Goal: Task Accomplishment & Management: Manage account settings

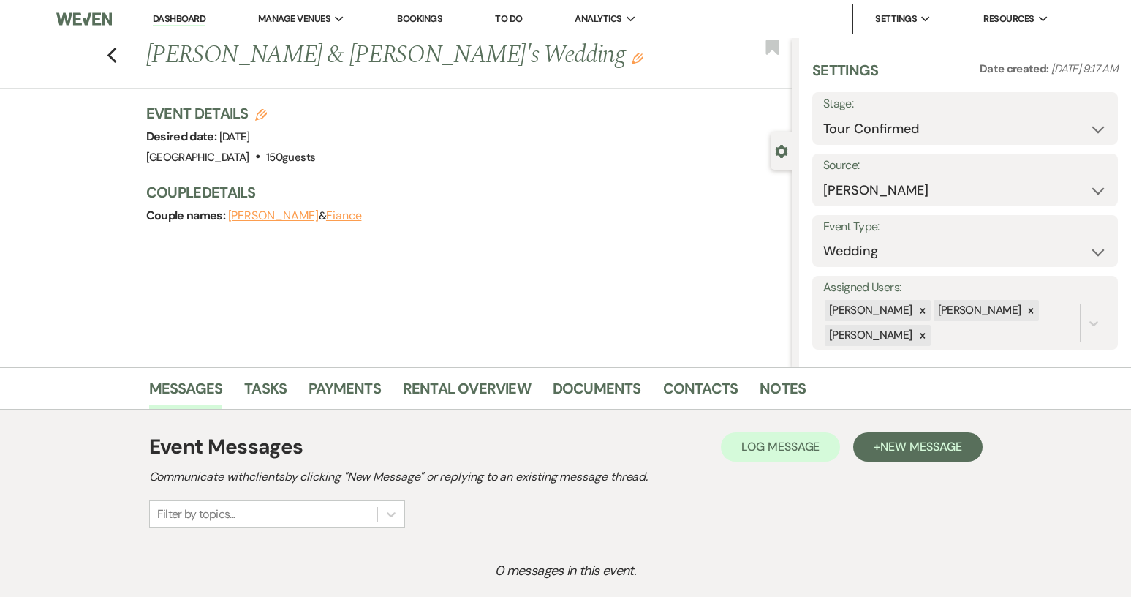
select select "4"
select select "17"
click at [307, 50] on li "[GEOGRAPHIC_DATA]" at bounding box center [332, 48] width 132 height 15
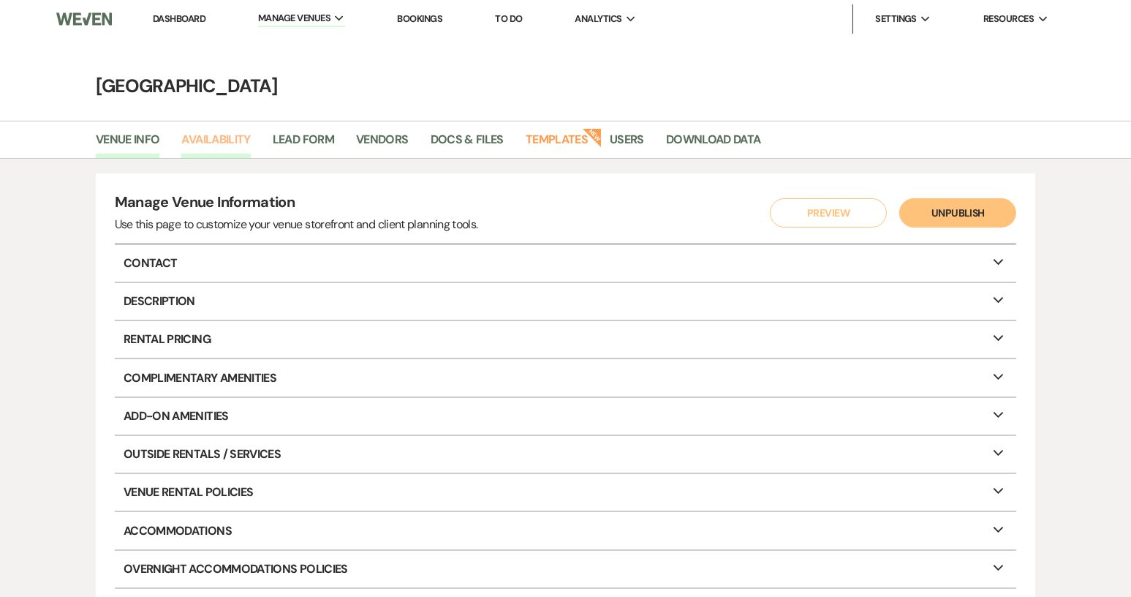
click at [205, 136] on link "Availability" at bounding box center [215, 144] width 69 height 28
select select "2"
select select "2026"
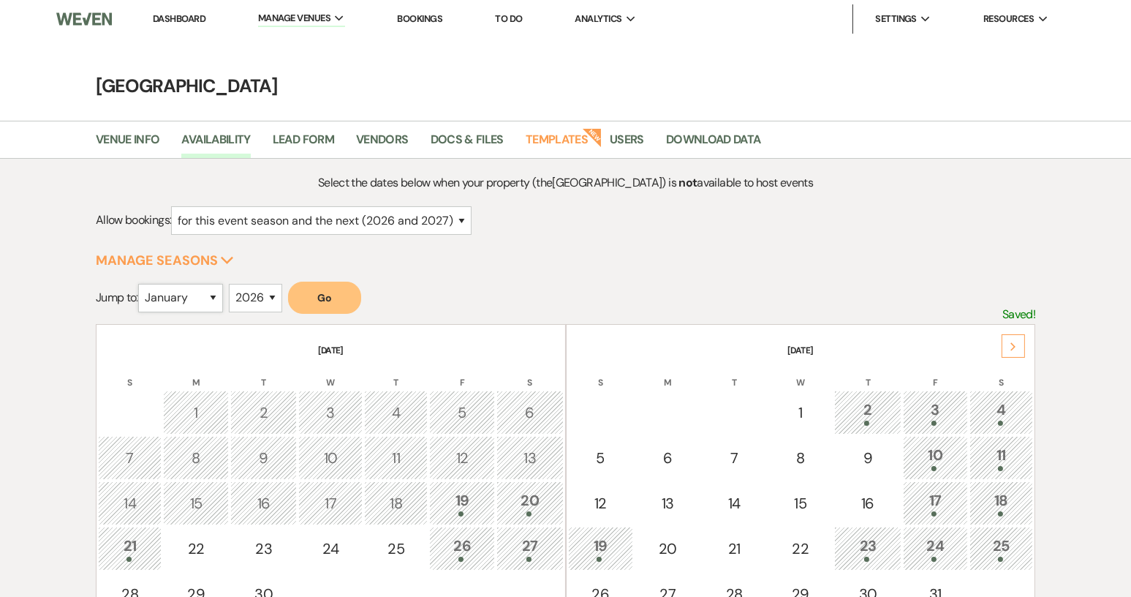
click at [219, 299] on select "January February March April May June July August September October November De…" at bounding box center [180, 298] width 85 height 29
select select "10"
click at [141, 284] on select "January February March April May June July August September October November De…" at bounding box center [180, 298] width 85 height 29
click at [302, 306] on button "Go" at bounding box center [324, 297] width 73 height 32
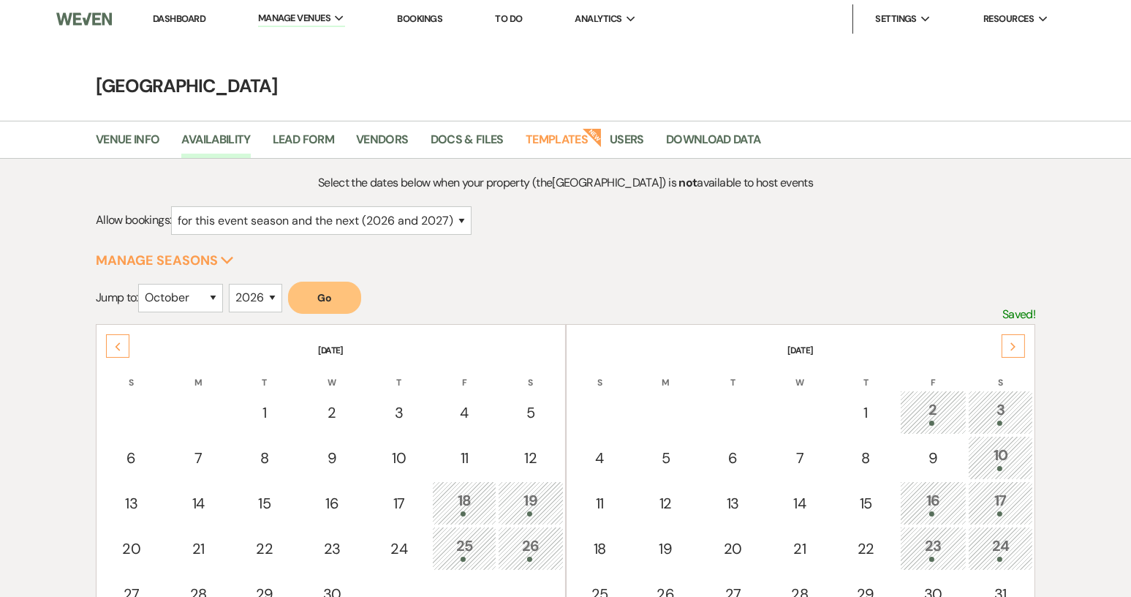
click at [170, 26] on li "Dashboard" at bounding box center [178, 18] width 67 height 29
click at [175, 17] on link "Dashboard" at bounding box center [179, 18] width 53 height 12
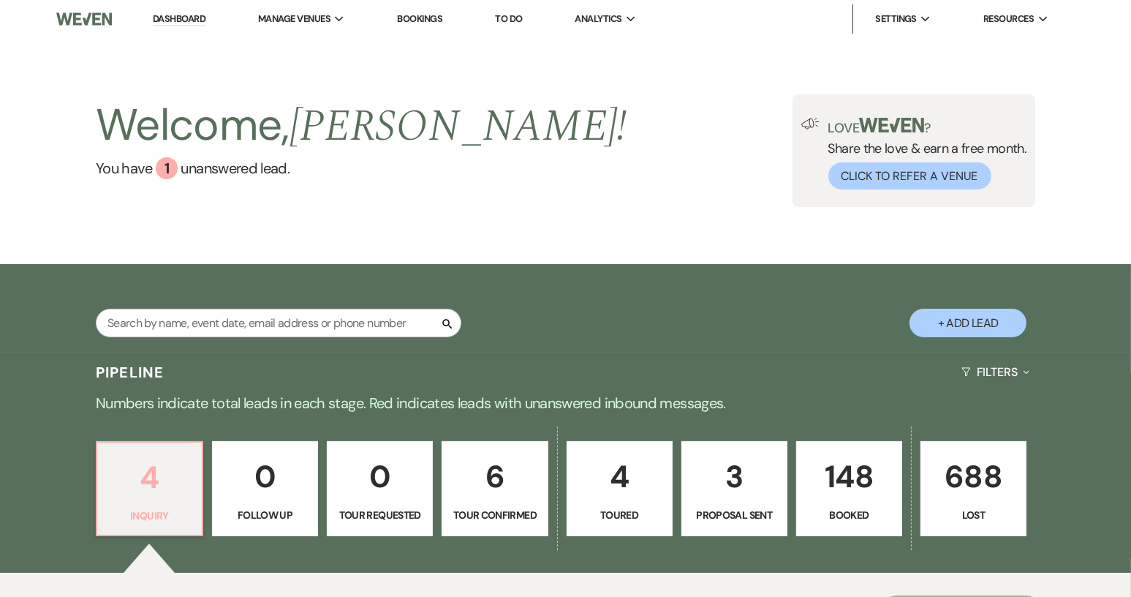
click at [133, 490] on p "4" at bounding box center [149, 477] width 87 height 49
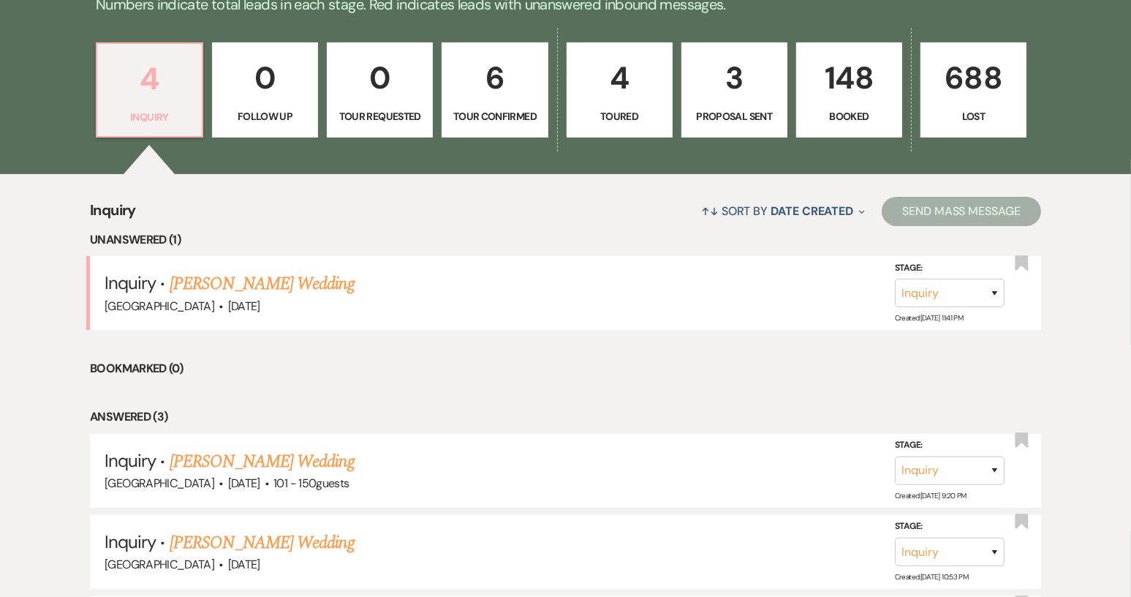
scroll to position [512, 0]
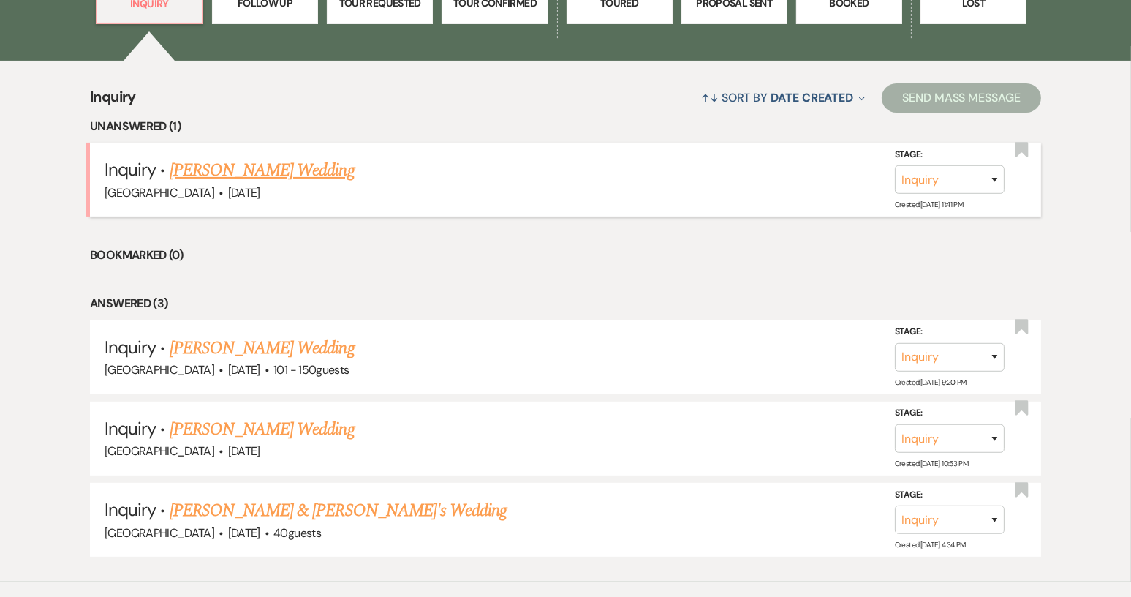
click at [295, 169] on link "[PERSON_NAME] Wedding" at bounding box center [262, 170] width 185 height 26
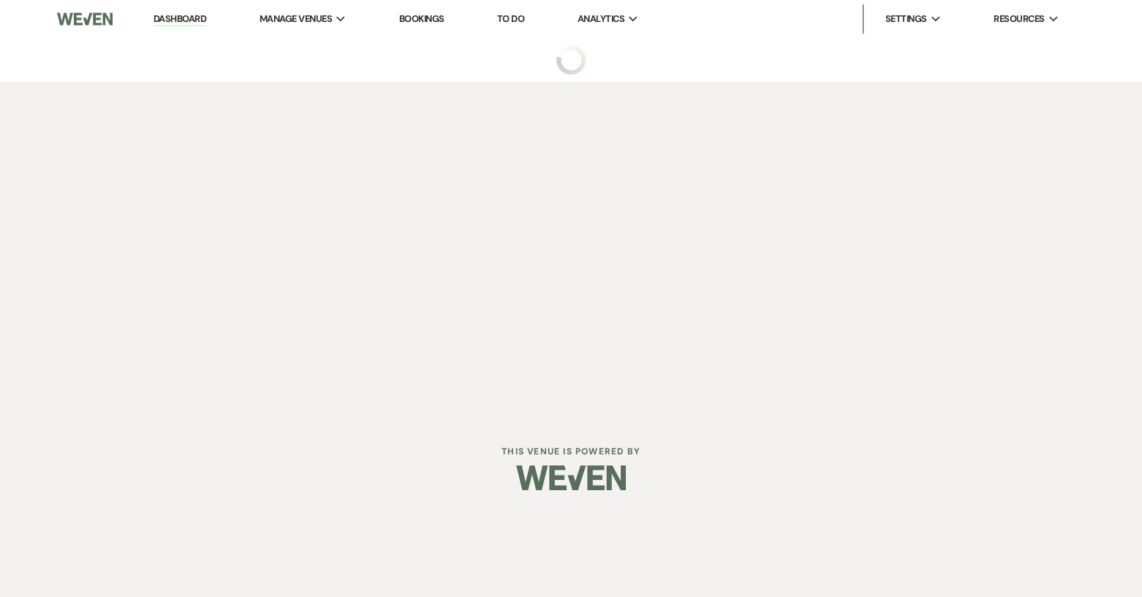
select select "2"
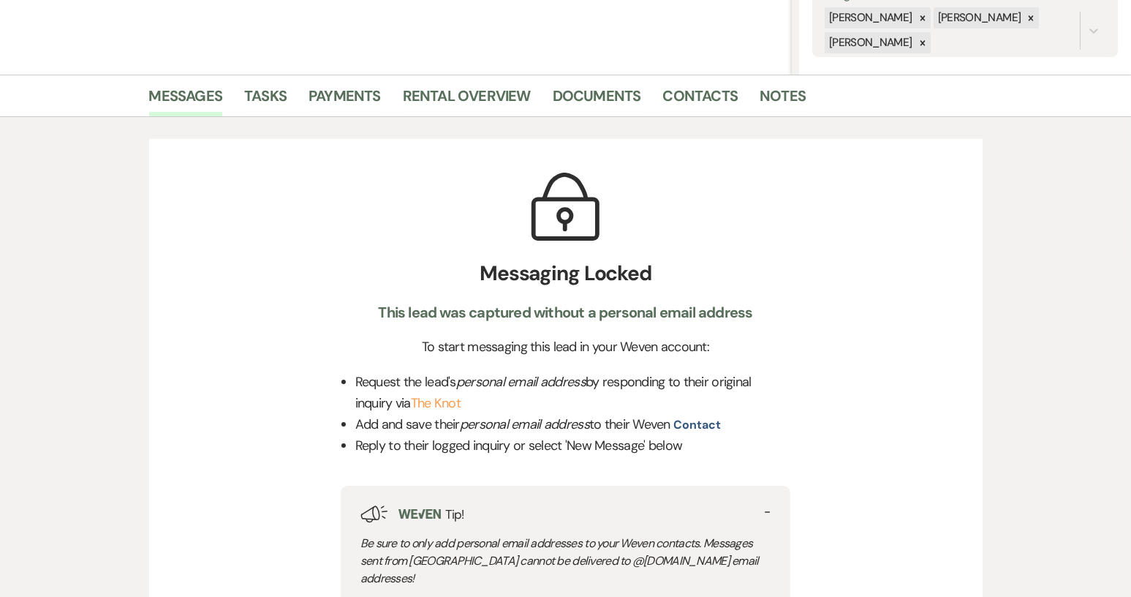
scroll to position [585, 0]
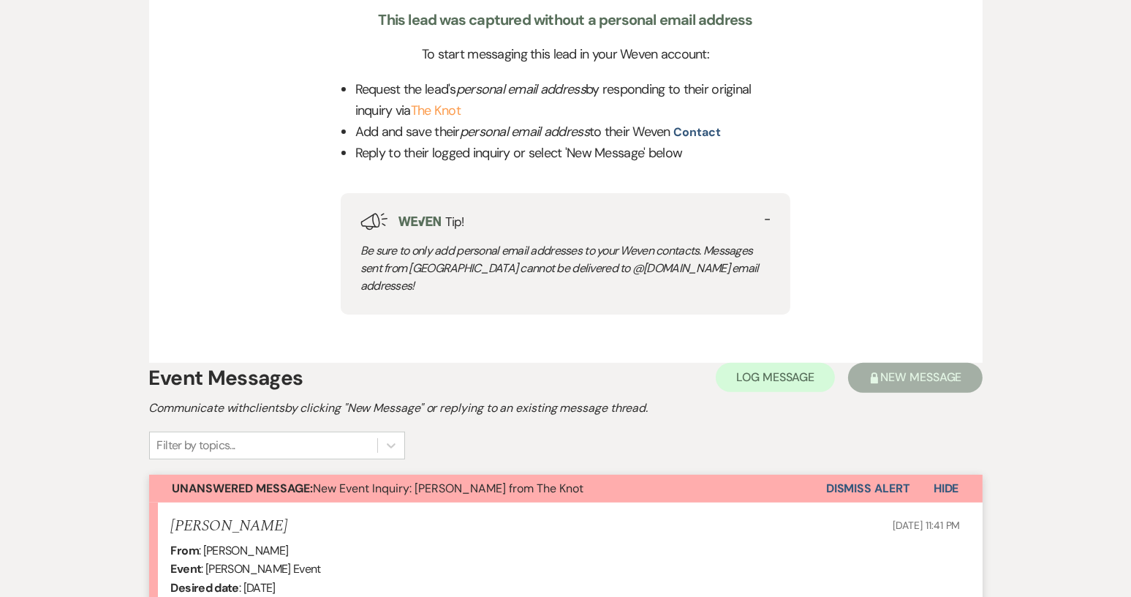
click at [869, 475] on button "Dismiss Alert" at bounding box center [868, 489] width 84 height 28
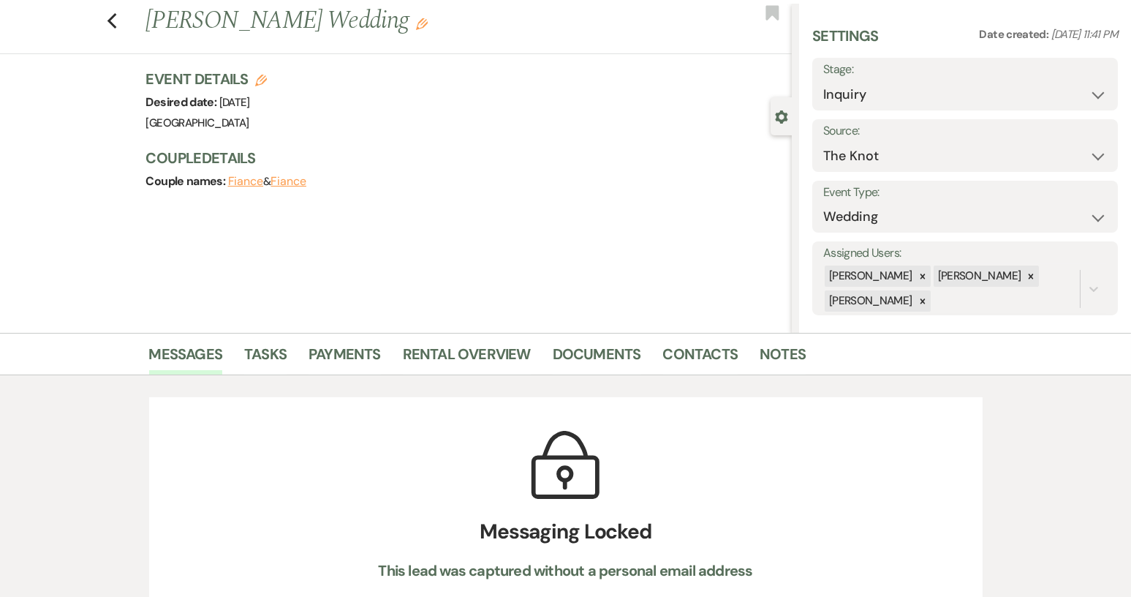
scroll to position [0, 0]
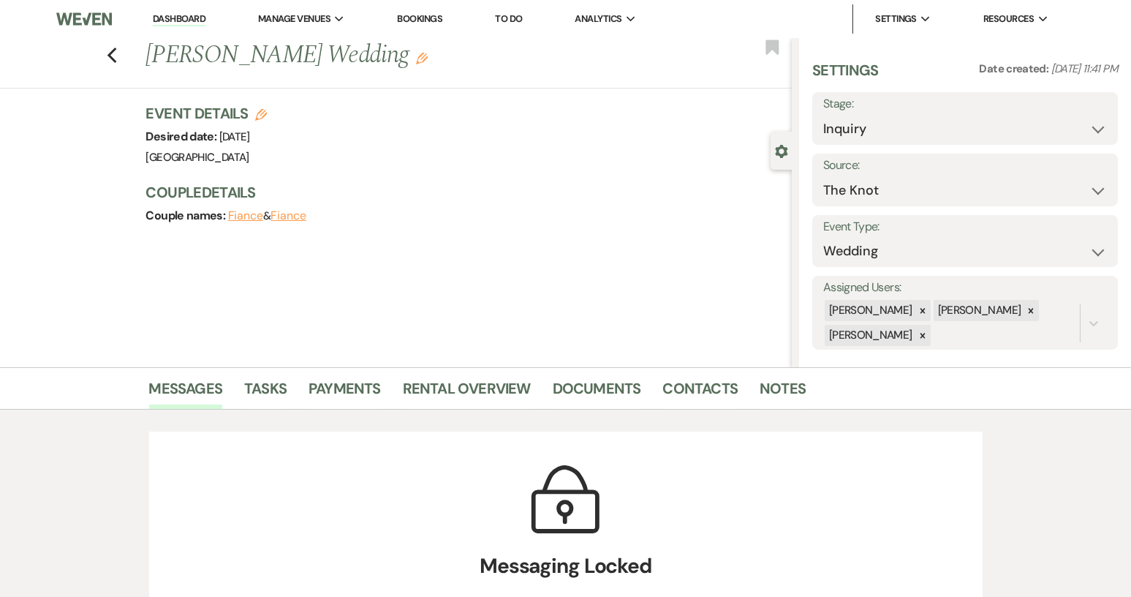
click at [169, 15] on link "Dashboard" at bounding box center [179, 19] width 53 height 14
